Goal: Find contact information: Find contact information

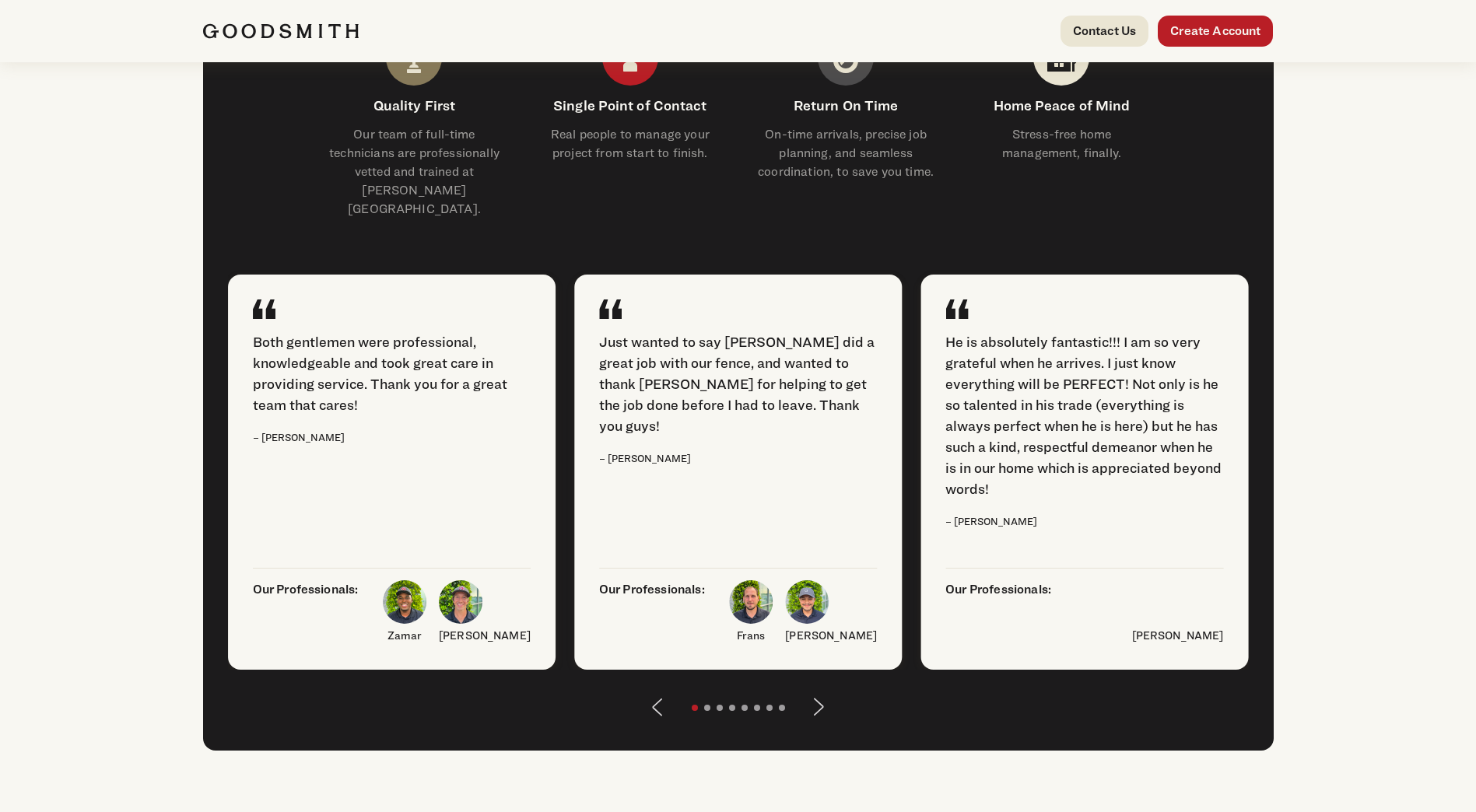
scroll to position [1789, 0]
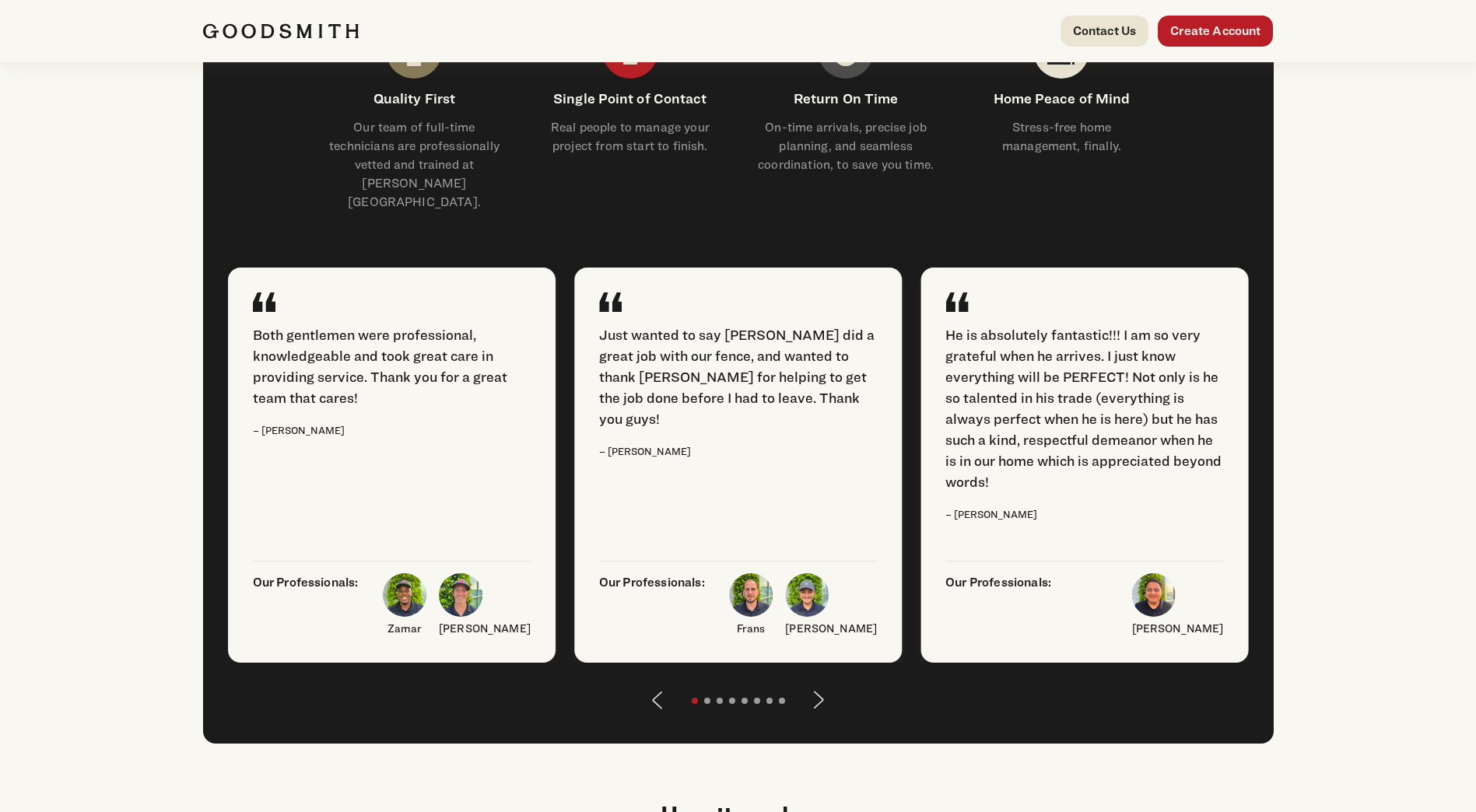
click at [813, 719] on button "Next" at bounding box center [819, 699] width 37 height 37
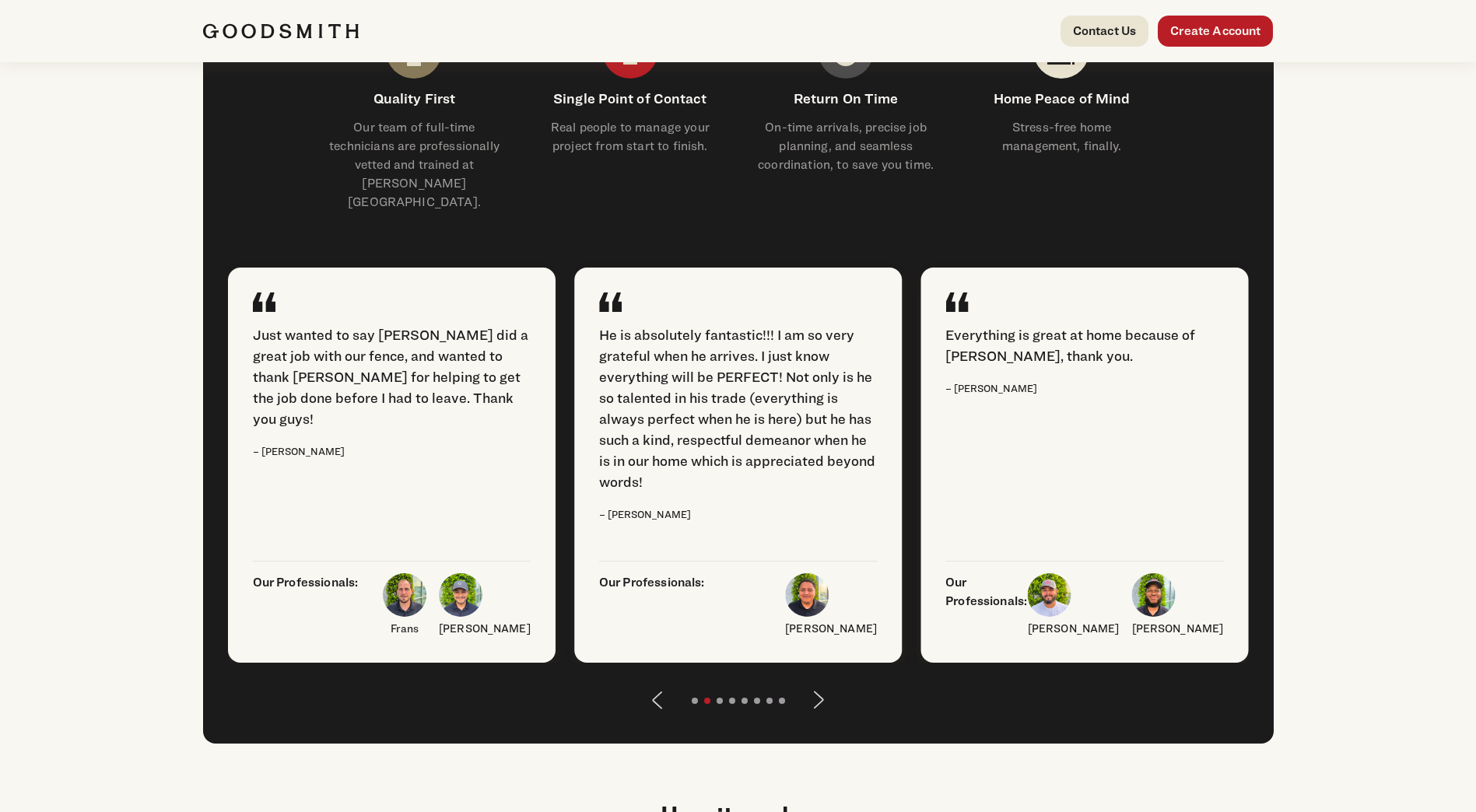
click at [810, 719] on button "Next" at bounding box center [819, 699] width 37 height 37
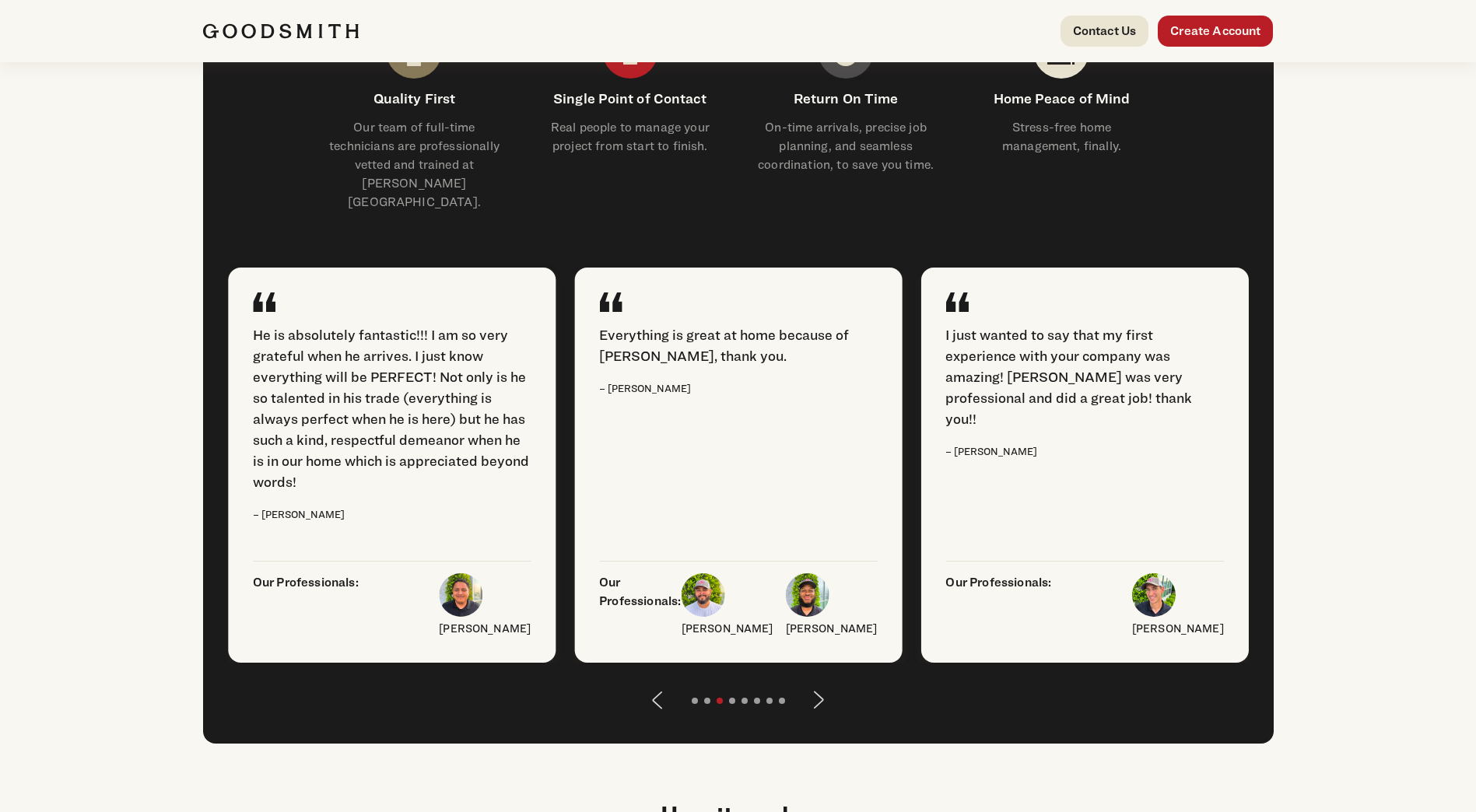
click at [810, 719] on button "Next" at bounding box center [819, 699] width 37 height 37
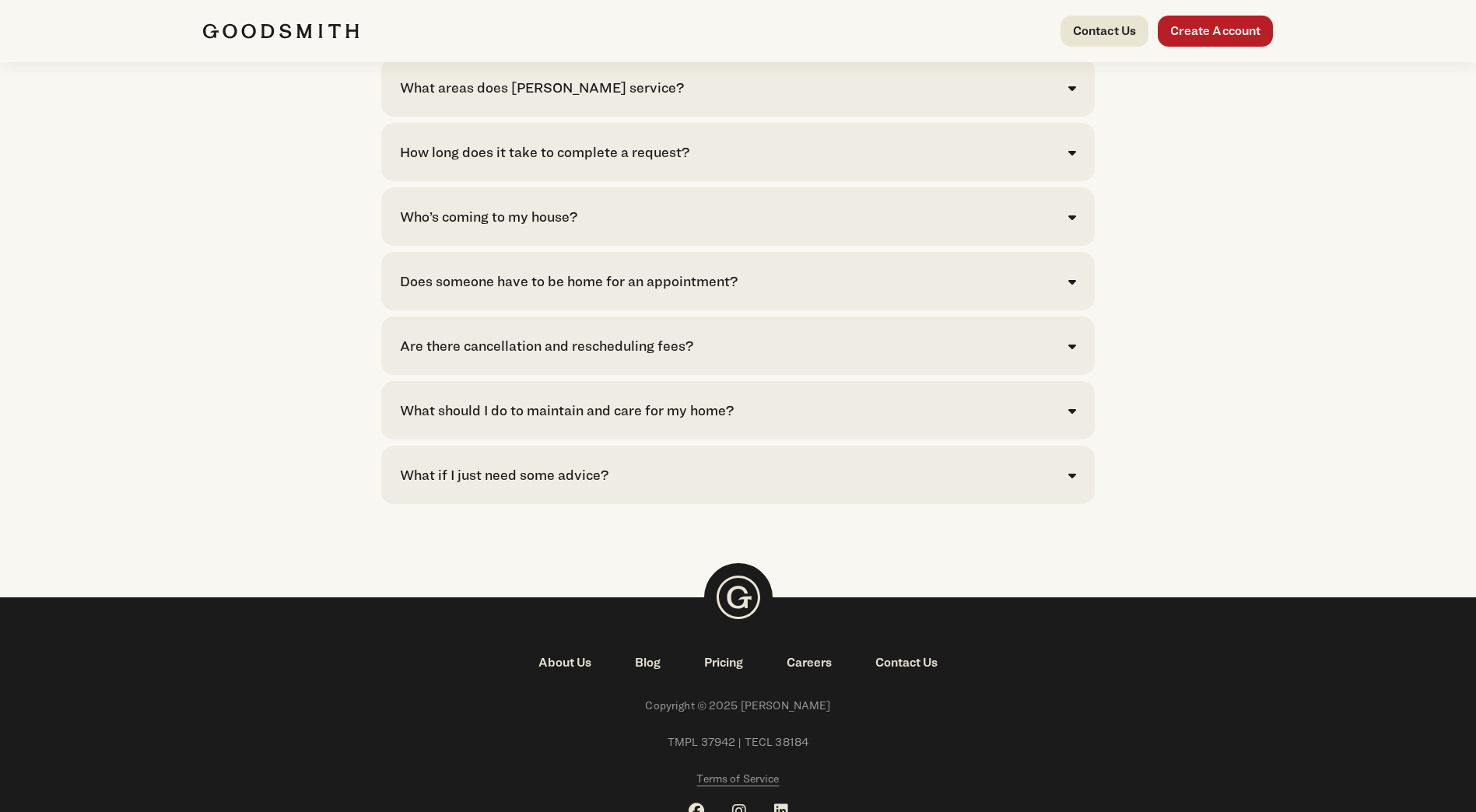
scroll to position [3344, 0]
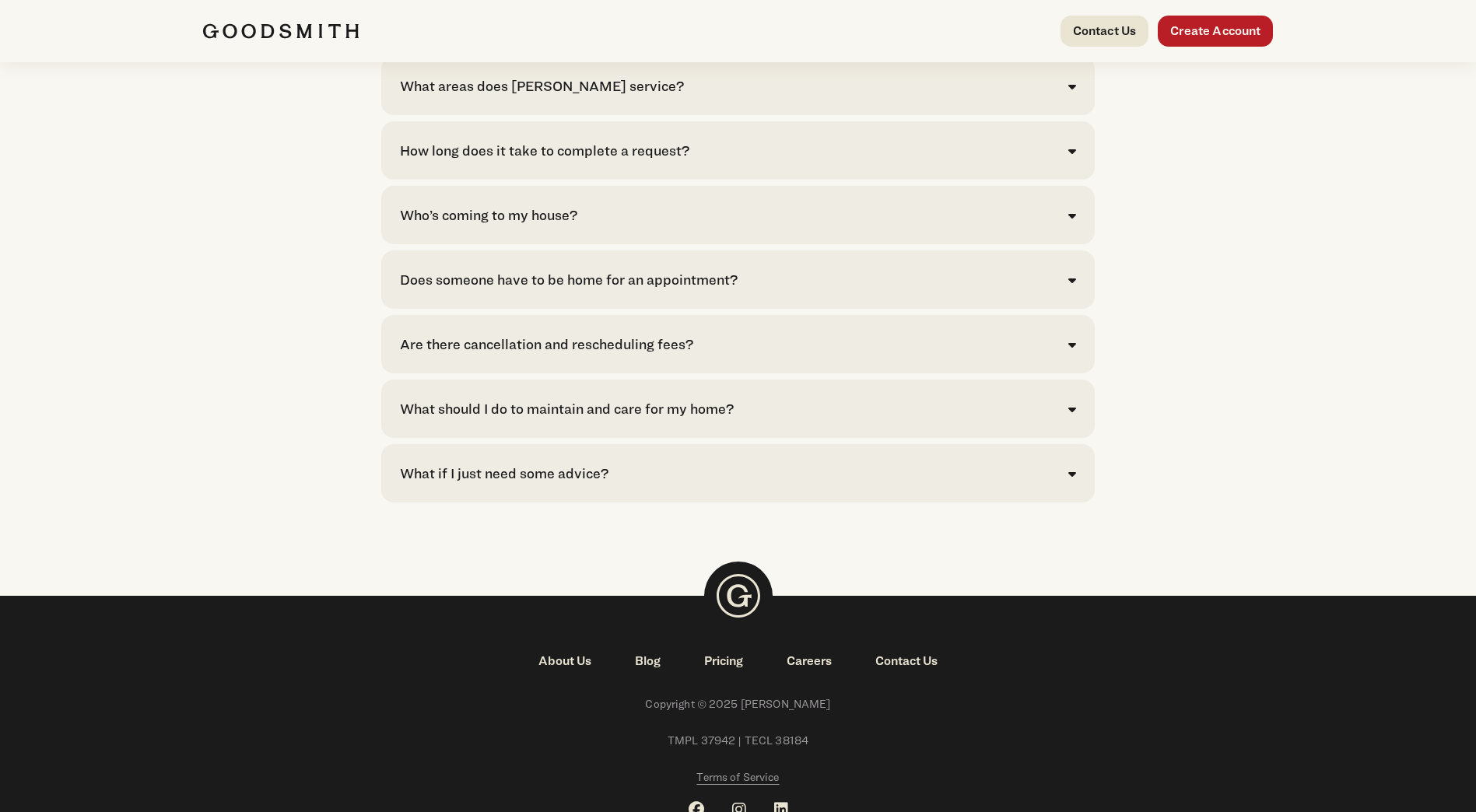
click at [886, 670] on link "Contact Us" at bounding box center [907, 661] width 106 height 18
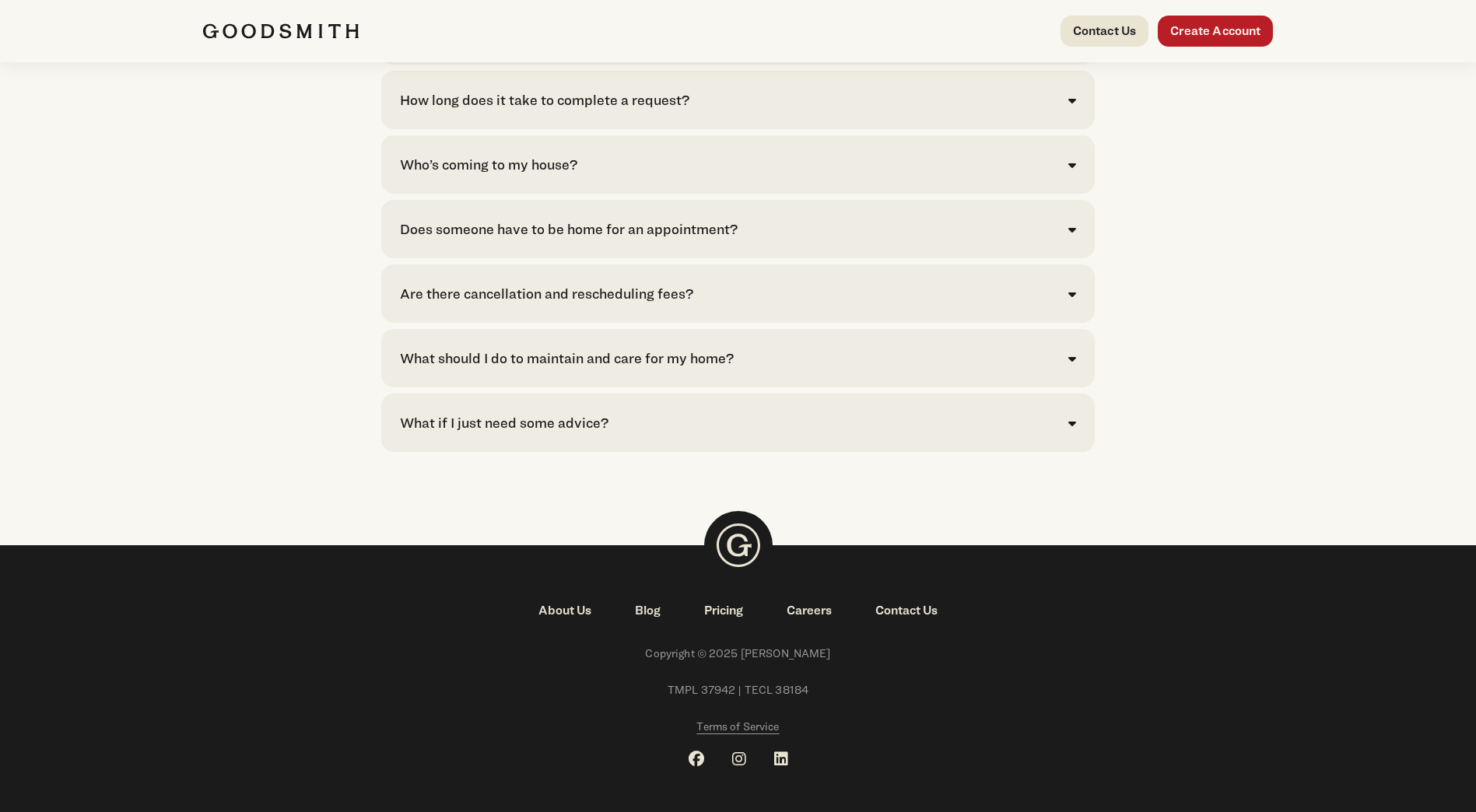
scroll to position [3442, 0]
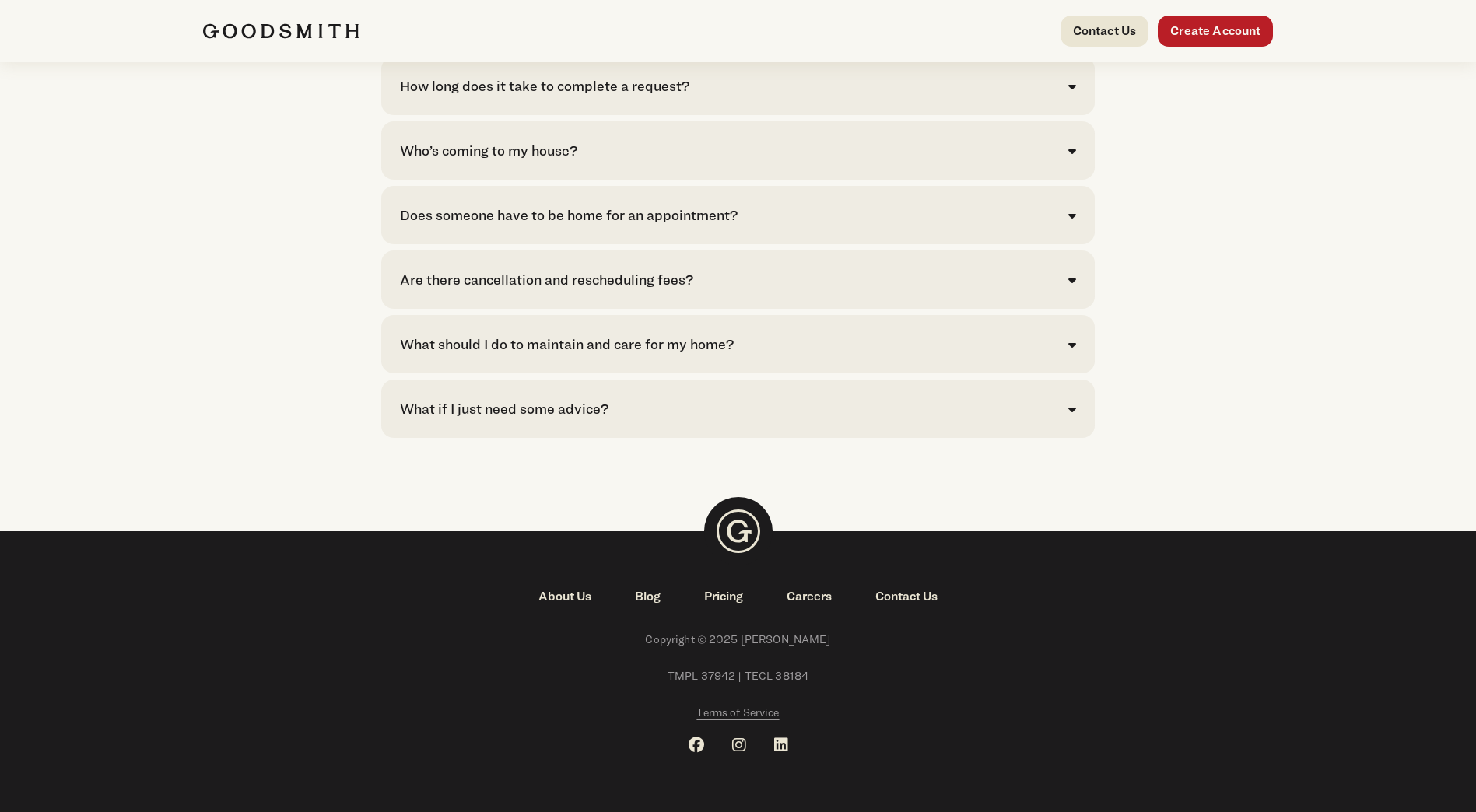
click at [814, 609] on p "Copyright © 2025 [PERSON_NAME] TMPL 37942 | TECL 38184 Terms of Service" at bounding box center [738, 663] width 1071 height 115
click at [812, 600] on link "Careers" at bounding box center [808, 596] width 88 height 18
